Goal: Information Seeking & Learning: Learn about a topic

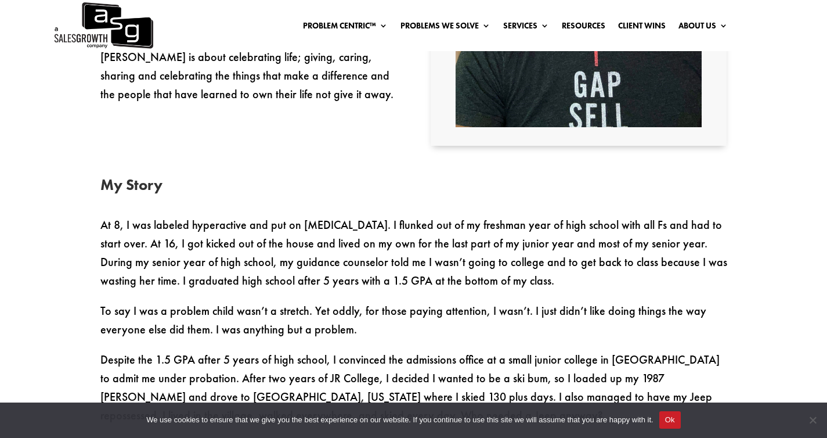
scroll to position [552, 0]
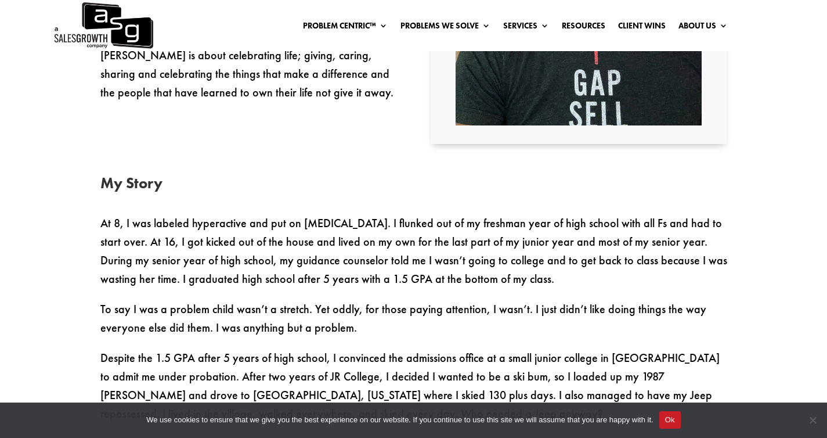
drag, startPoint x: 678, startPoint y: 418, endPoint x: 681, endPoint y: 407, distance: 11.4
click at [678, 418] on button "Ok" at bounding box center [669, 419] width 21 height 17
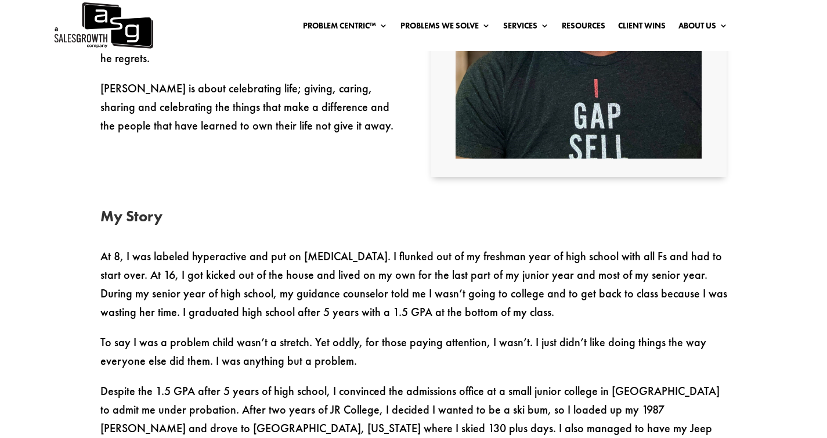
scroll to position [680, 0]
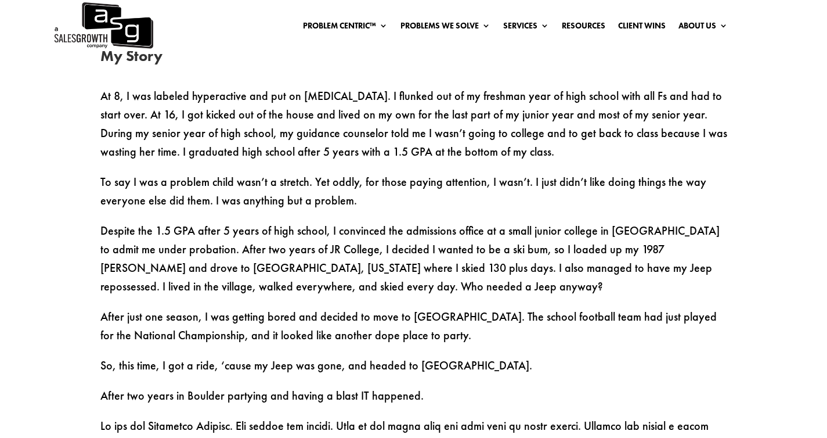
click at [138, 33] on img at bounding box center [103, 25] width 100 height 51
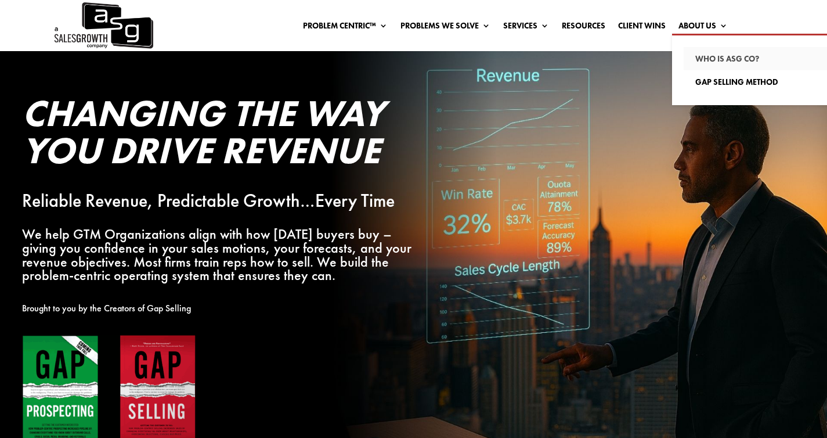
click at [700, 57] on link "Who Is ASG co?" at bounding box center [765, 58] width 162 height 23
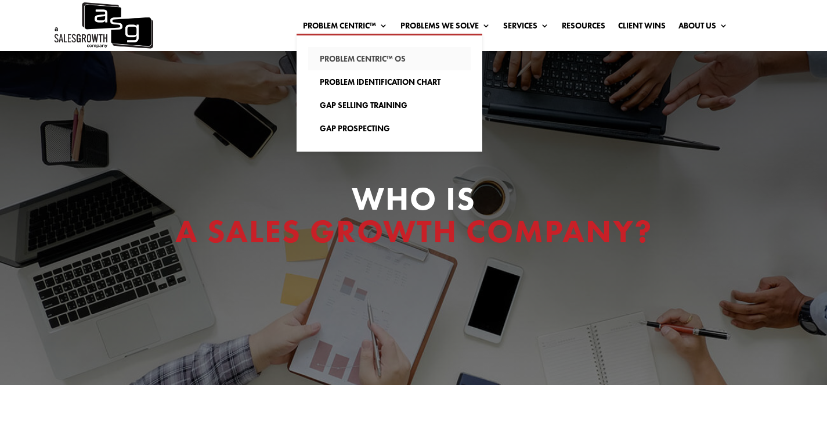
click at [331, 60] on link "Problem Centric™ OS" at bounding box center [389, 58] width 162 height 23
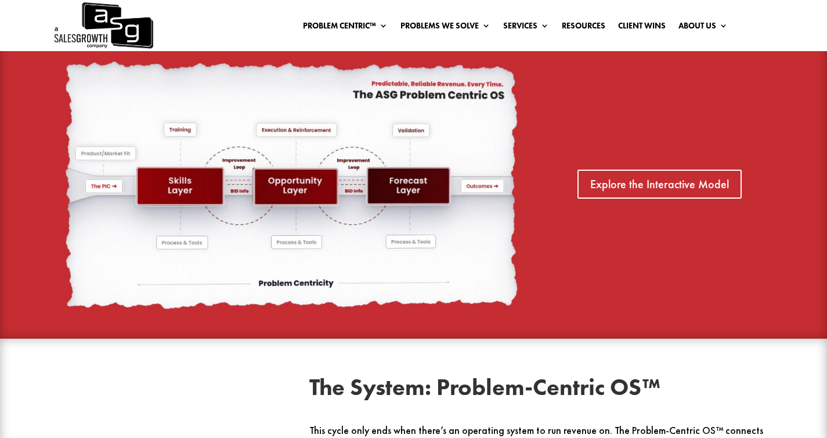
scroll to position [1899, 0]
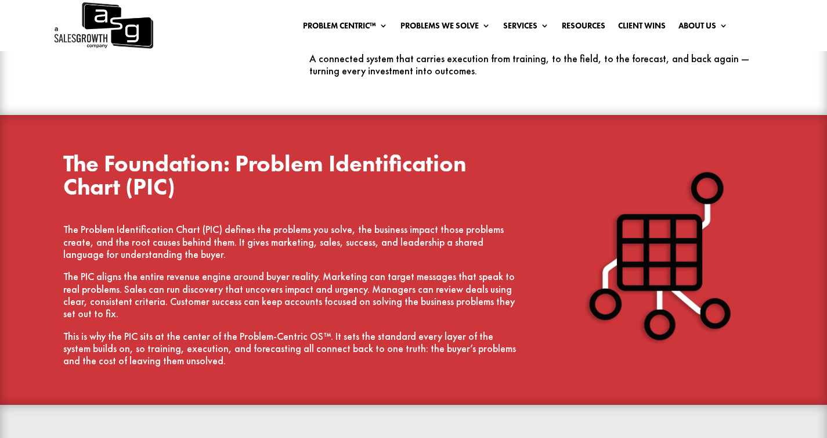
click at [135, 46] on img at bounding box center [103, 25] width 100 height 51
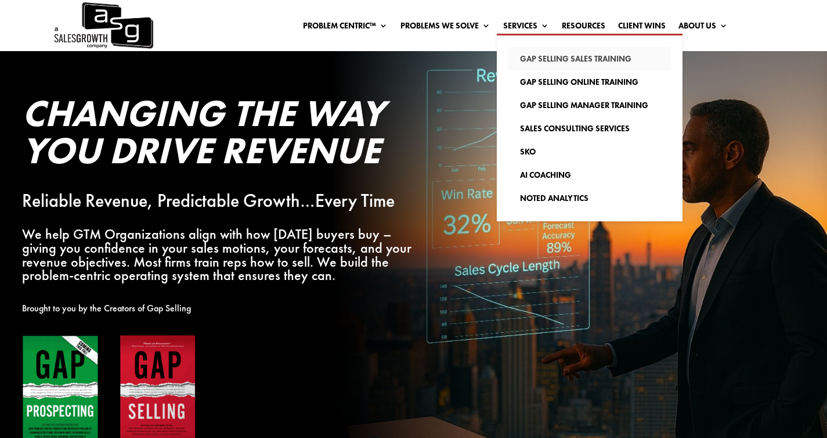
click at [523, 54] on link "Gap Selling Sales Training" at bounding box center [589, 58] width 162 height 23
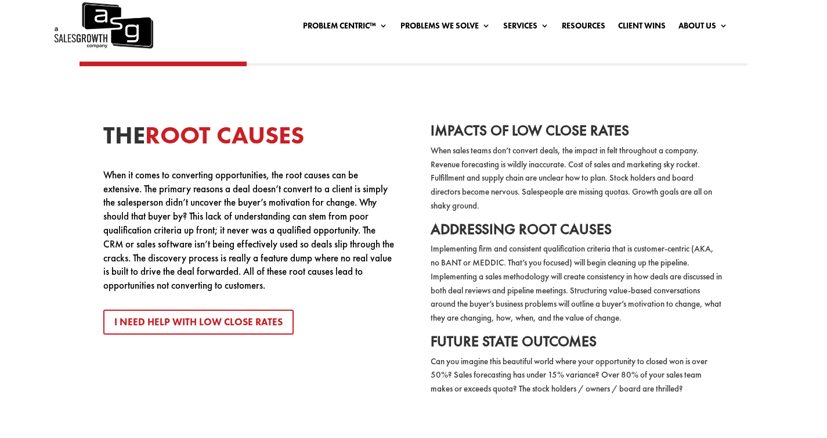
scroll to position [1883, 0]
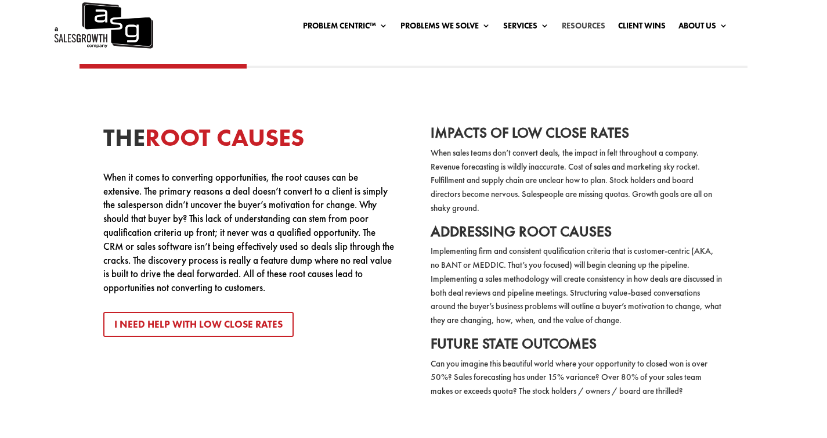
click at [566, 21] on link "Resources" at bounding box center [584, 27] width 44 height 13
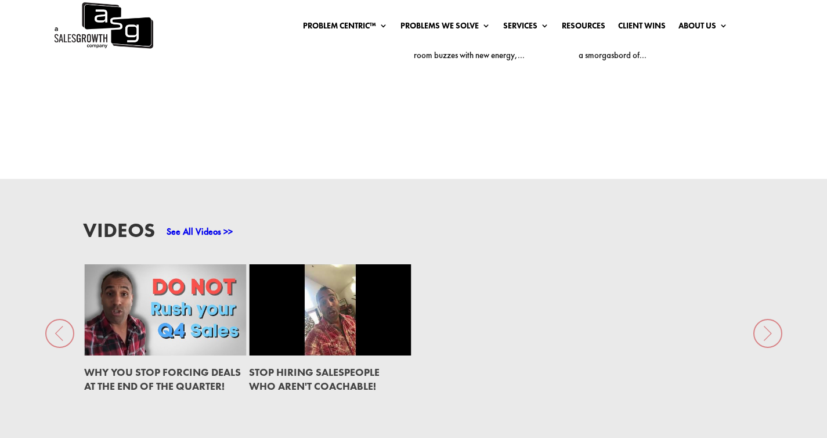
scroll to position [1692, 0]
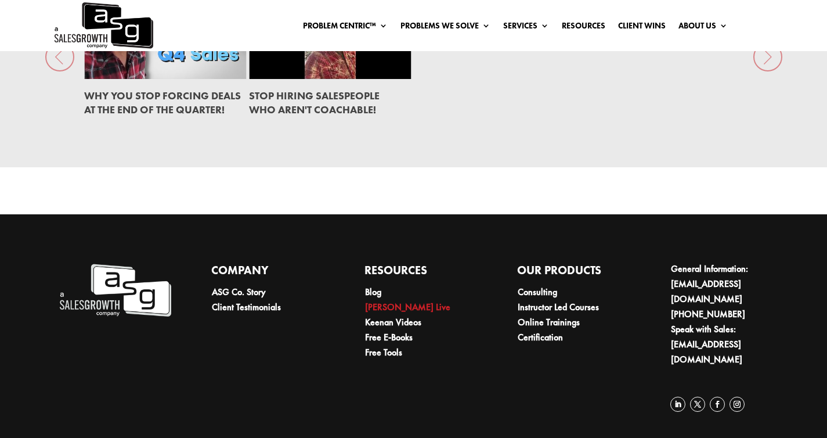
click at [400, 312] on link "[PERSON_NAME] Live" at bounding box center [407, 307] width 85 height 12
